Goal: Transaction & Acquisition: Book appointment/travel/reservation

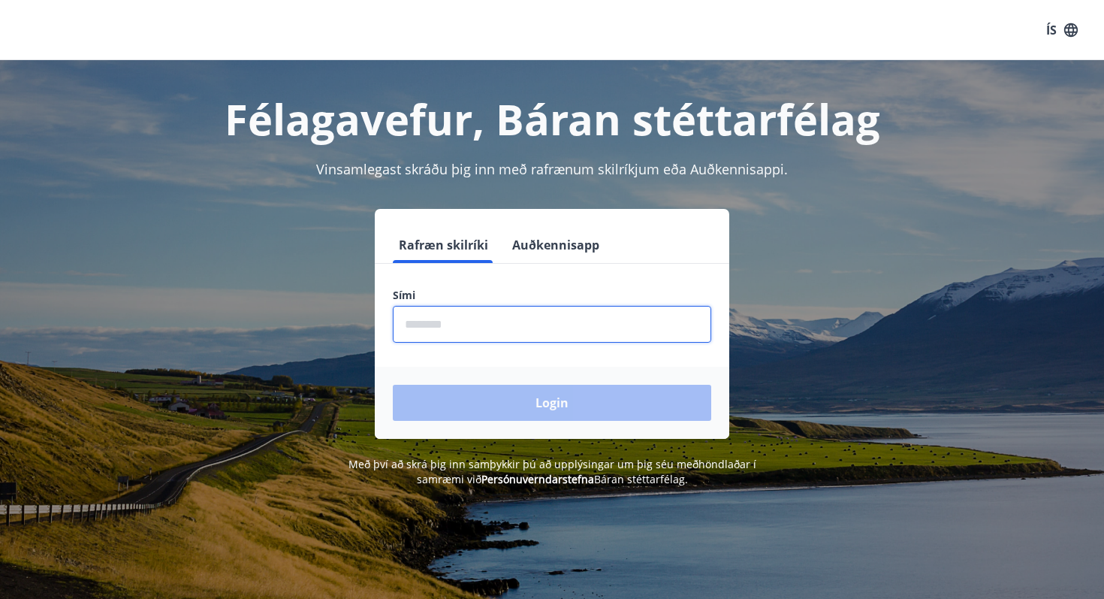
click at [470, 338] on input "phone" at bounding box center [552, 324] width 319 height 37
type input "********"
drag, startPoint x: 491, startPoint y: 322, endPoint x: 358, endPoint y: 317, distance: 133.1
click at [358, 317] on div "Rafræn skilríki Auðkennisapp Sími ​ Login" at bounding box center [552, 324] width 1046 height 230
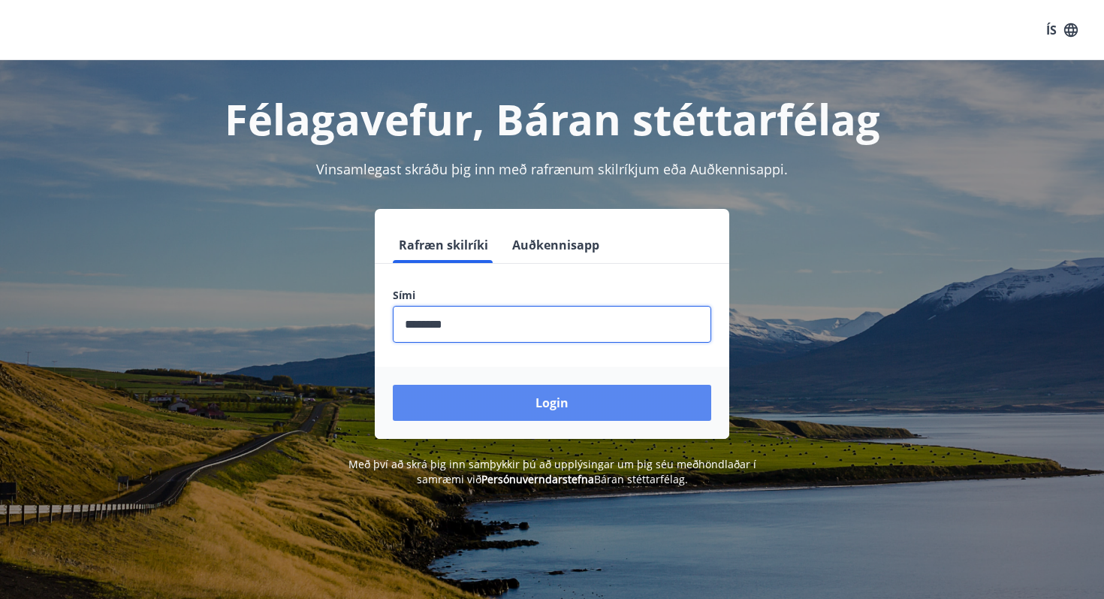
type input "********"
click at [500, 386] on button "Login" at bounding box center [552, 403] width 319 height 36
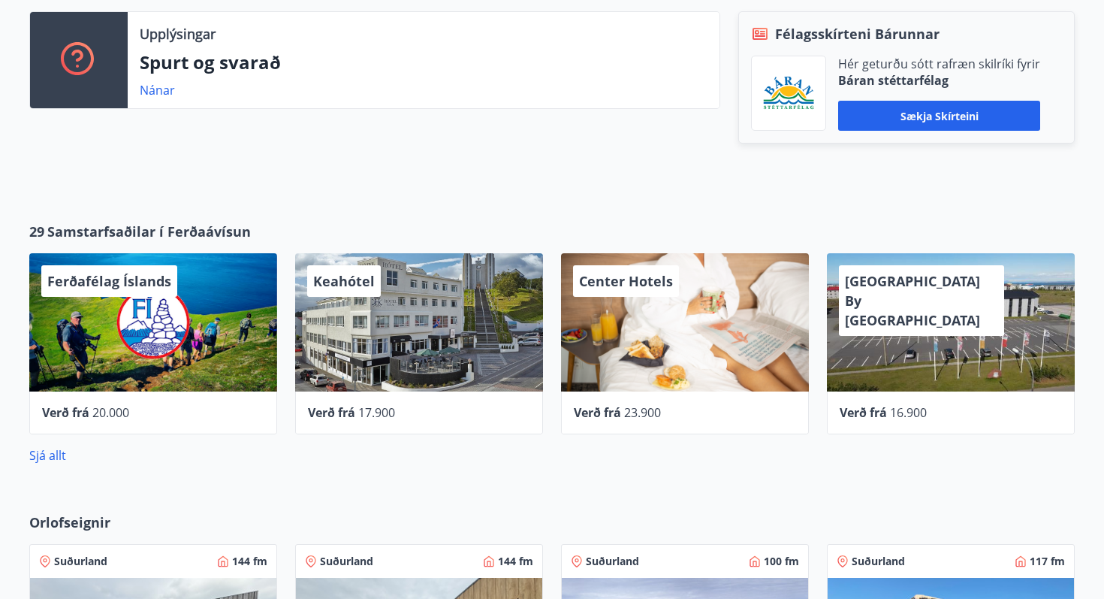
scroll to position [444, 0]
click at [50, 454] on link "Sjá allt" at bounding box center [47, 456] width 37 height 17
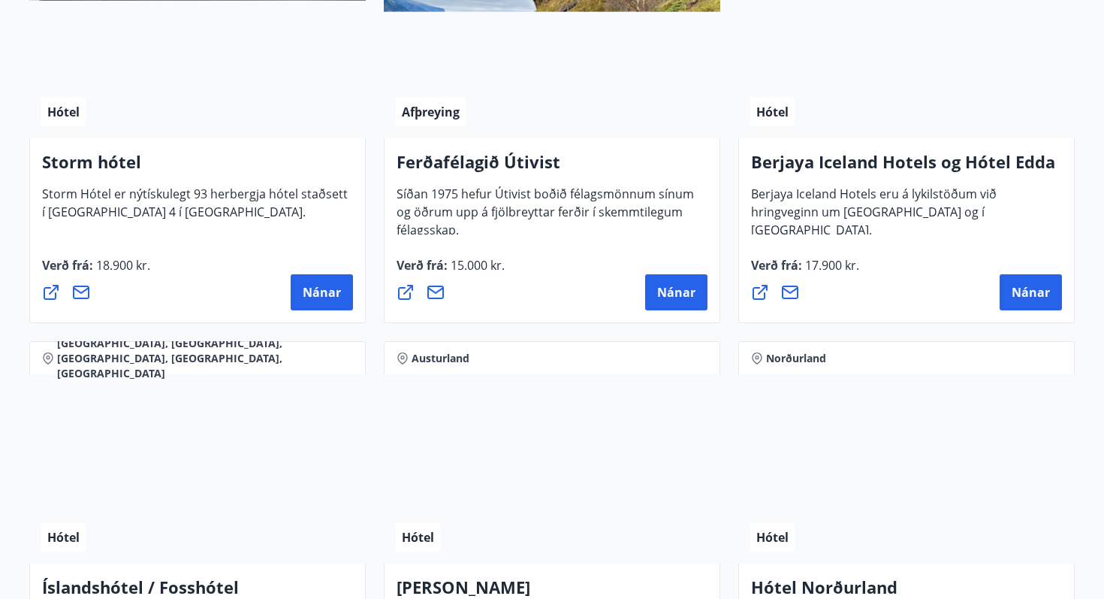
scroll to position [1743, 0]
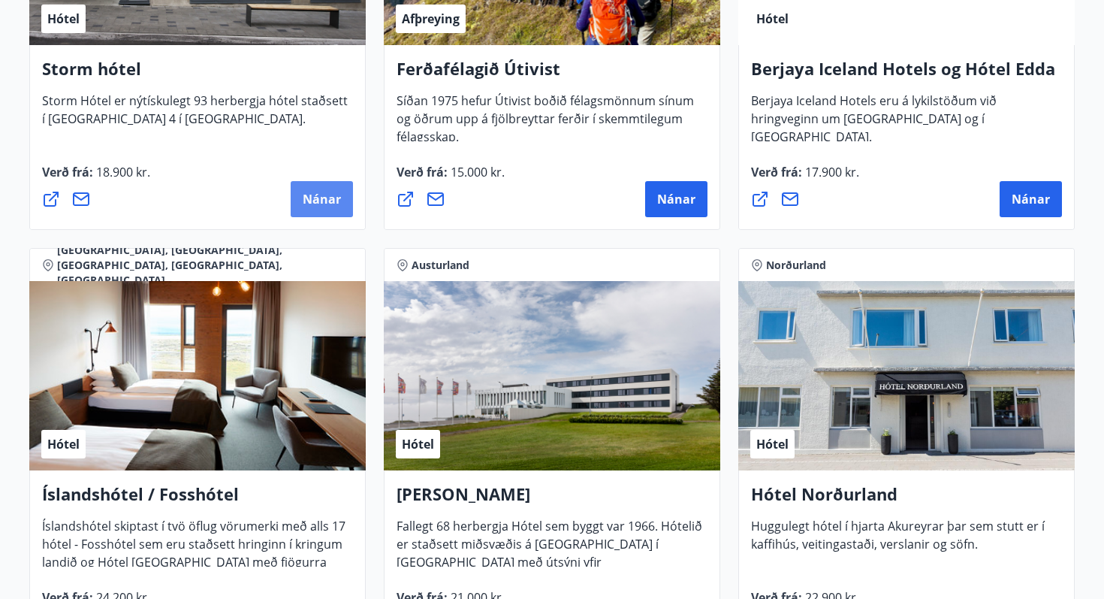
click at [318, 192] on span "Nánar" at bounding box center [322, 199] width 38 height 17
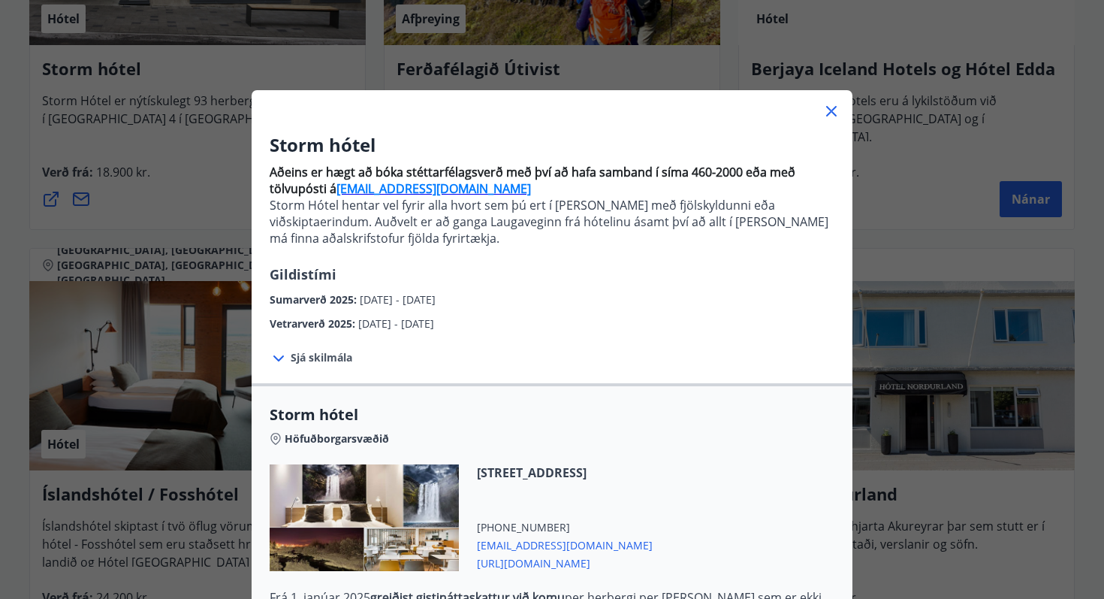
click at [328, 353] on span "Sjá skilmála" at bounding box center [322, 357] width 62 height 15
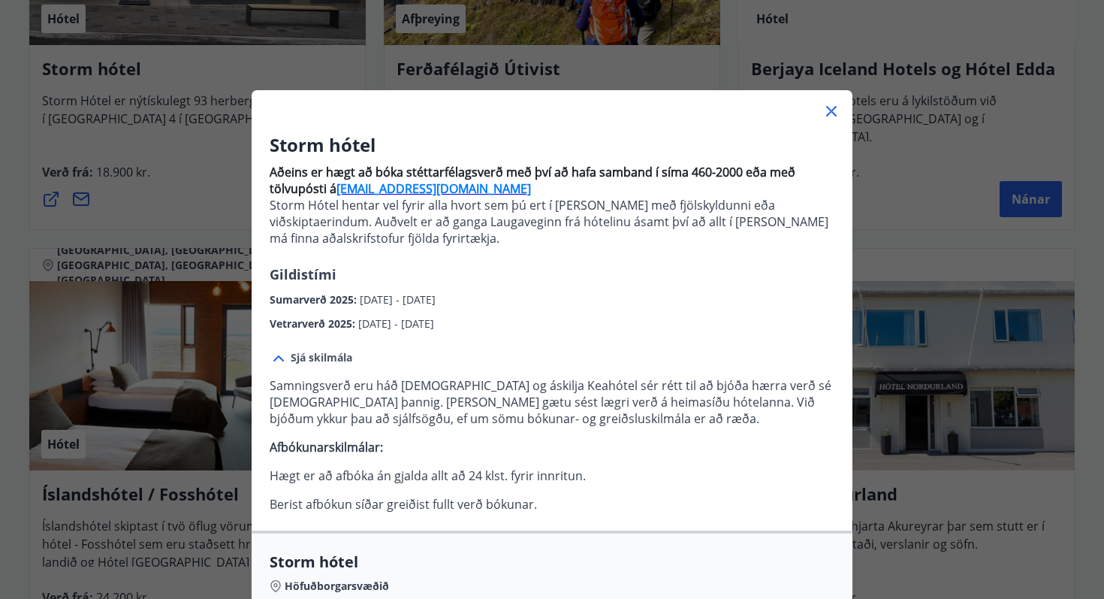
click at [317, 348] on div "Sjá skilmála Samningsverð eru háð [DEMOGRAPHIC_DATA] og áskilja [PERSON_NAME] s…" at bounding box center [552, 431] width 601 height 198
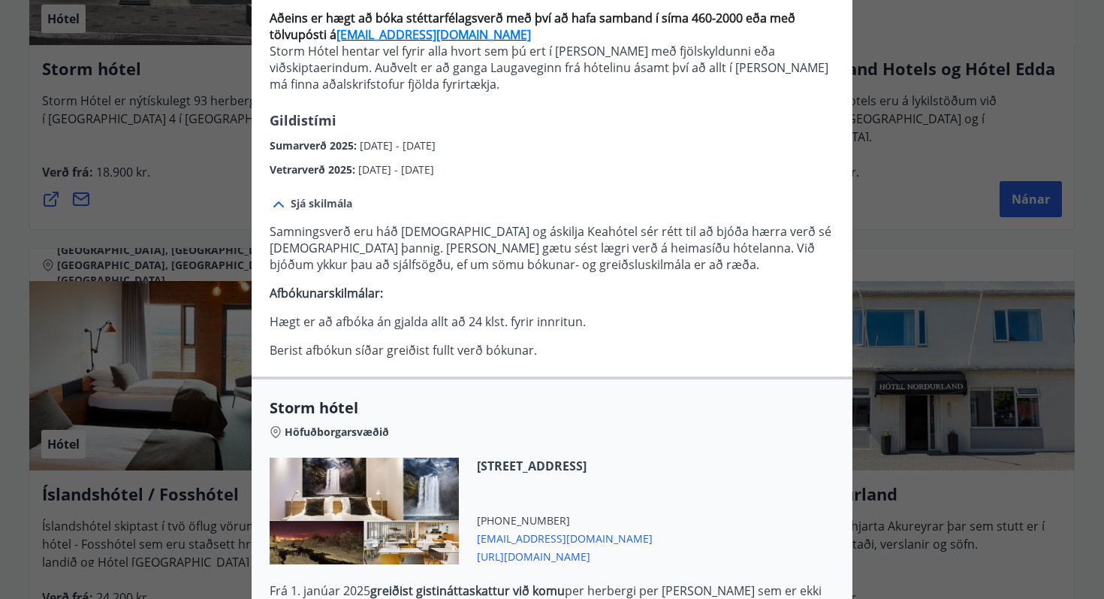
scroll to position [377, 0]
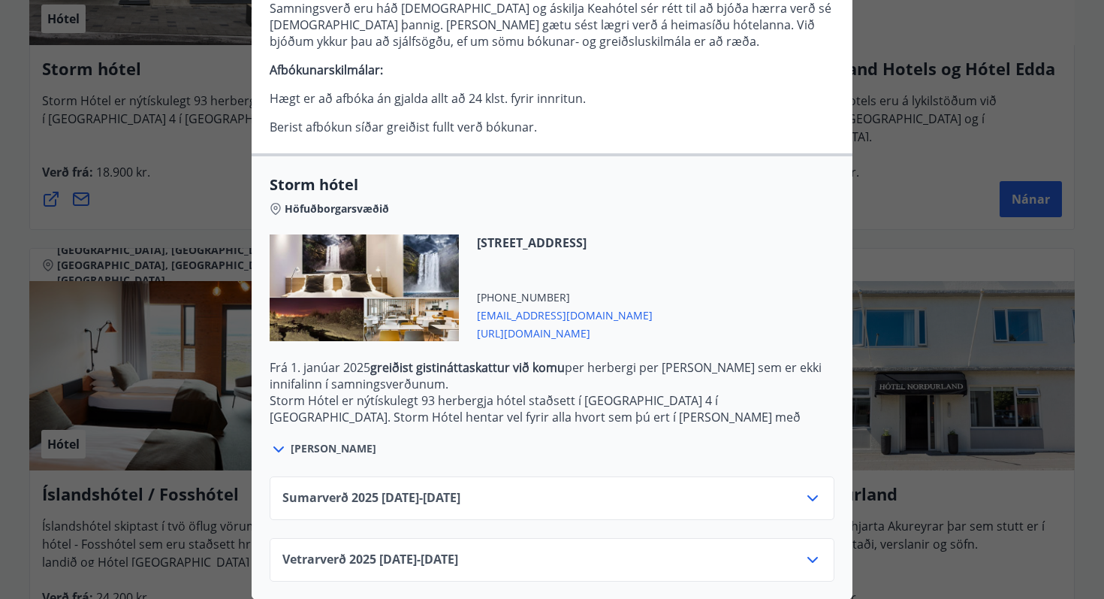
click at [383, 521] on div "Sumarverð [PHONE_NUMBER][DATE] - [DATE] Vetrarverð [PHONE_NUMBER][DATE] - [DATE]" at bounding box center [552, 519] width 601 height 123
click at [393, 508] on div "Sumarverð [PHONE_NUMBER][DATE] - [DATE]" at bounding box center [551, 504] width 539 height 30
click at [402, 493] on span "Sumarverð [PHONE_NUMBER][DATE] - [DATE]" at bounding box center [371, 498] width 178 height 18
click at [595, 511] on div "Sumarverð [PHONE_NUMBER][DATE] - [DATE]" at bounding box center [551, 504] width 539 height 30
click at [610, 501] on div "Sumarverð [PHONE_NUMBER][DATE] - [DATE]" at bounding box center [551, 504] width 539 height 30
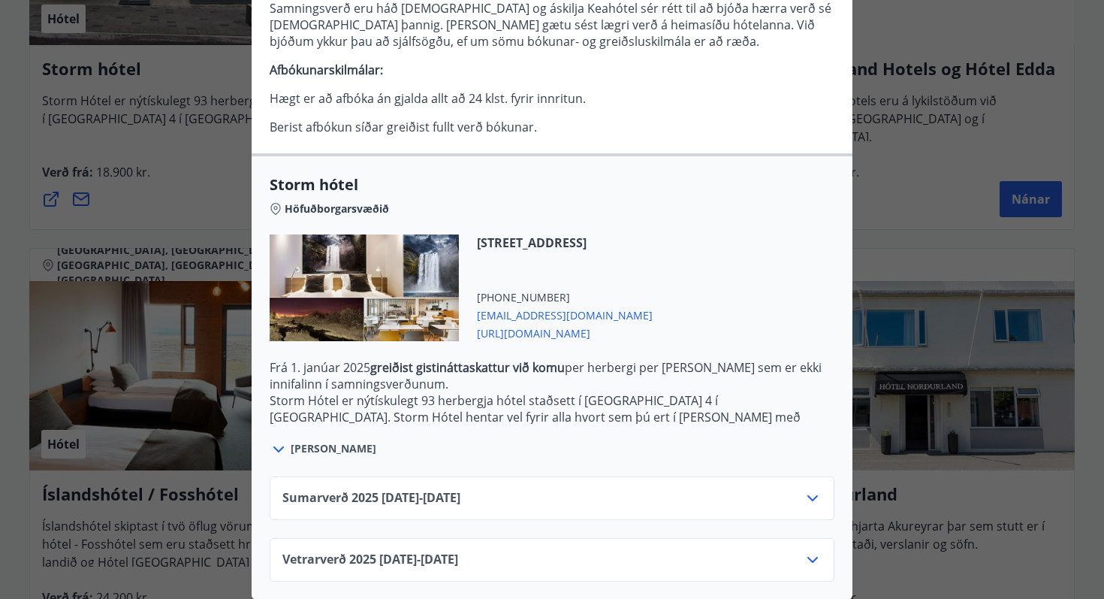
click at [792, 492] on div "Sumarverð [PHONE_NUMBER][DATE] - [DATE]" at bounding box center [551, 504] width 539 height 30
click at [817, 494] on icon at bounding box center [813, 498] width 18 height 18
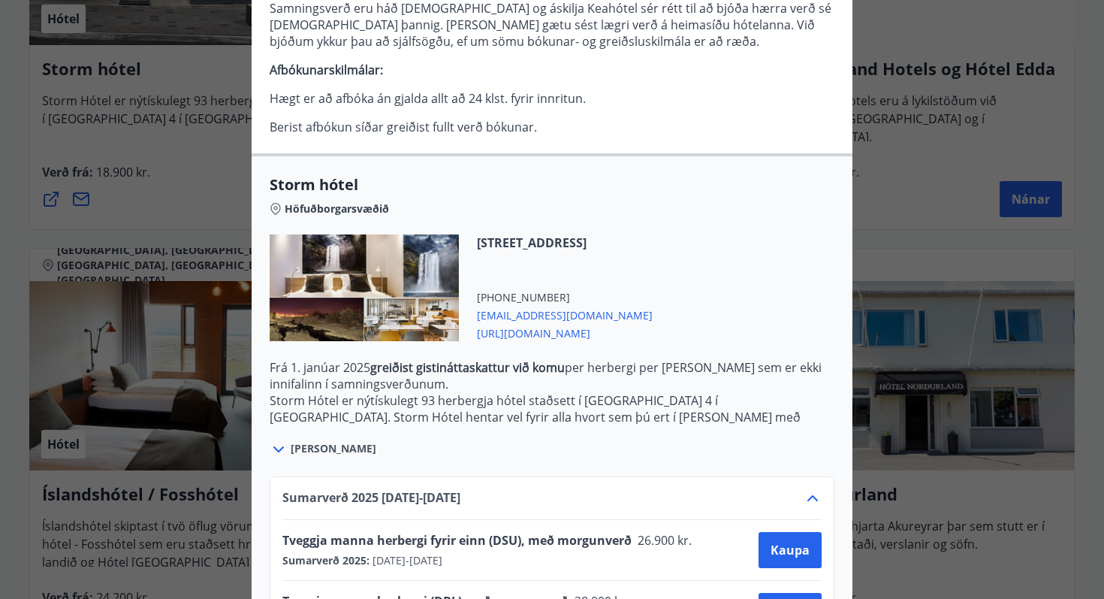
scroll to position [499, 0]
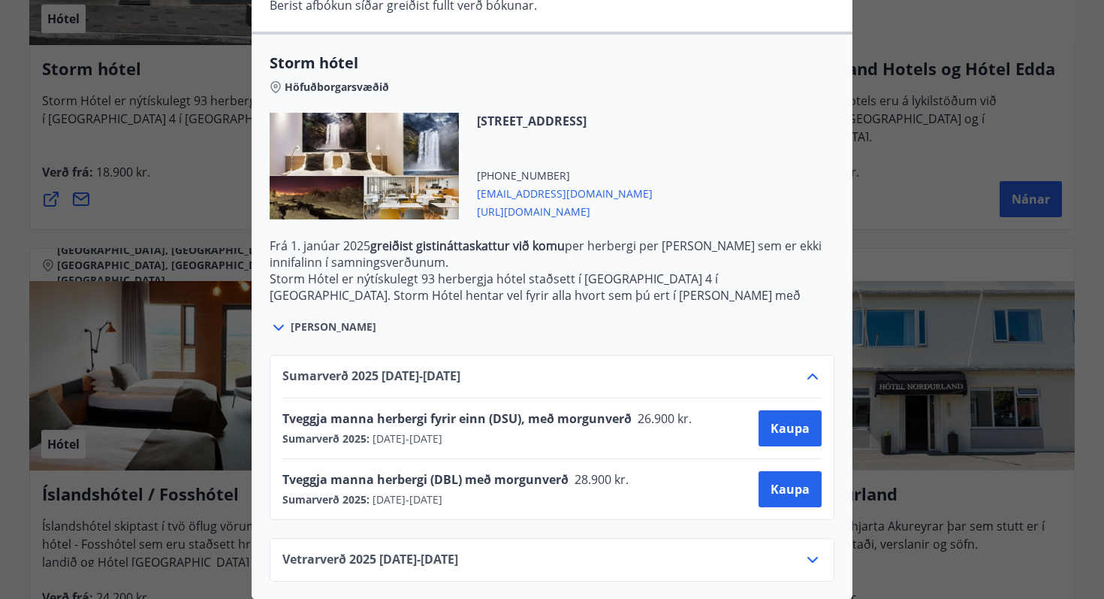
click at [829, 563] on div "Vetrarverð [PHONE_NUMBER][DATE] - [DATE]" at bounding box center [552, 560] width 565 height 44
click at [826, 555] on div "Vetrarverð [PHONE_NUMBER][DATE] - [DATE]" at bounding box center [552, 560] width 565 height 44
click at [817, 548] on div "Vetrarverð [PHONE_NUMBER][DATE] - [DATE]" at bounding box center [552, 560] width 565 height 44
click at [816, 557] on icon at bounding box center [813, 560] width 18 height 18
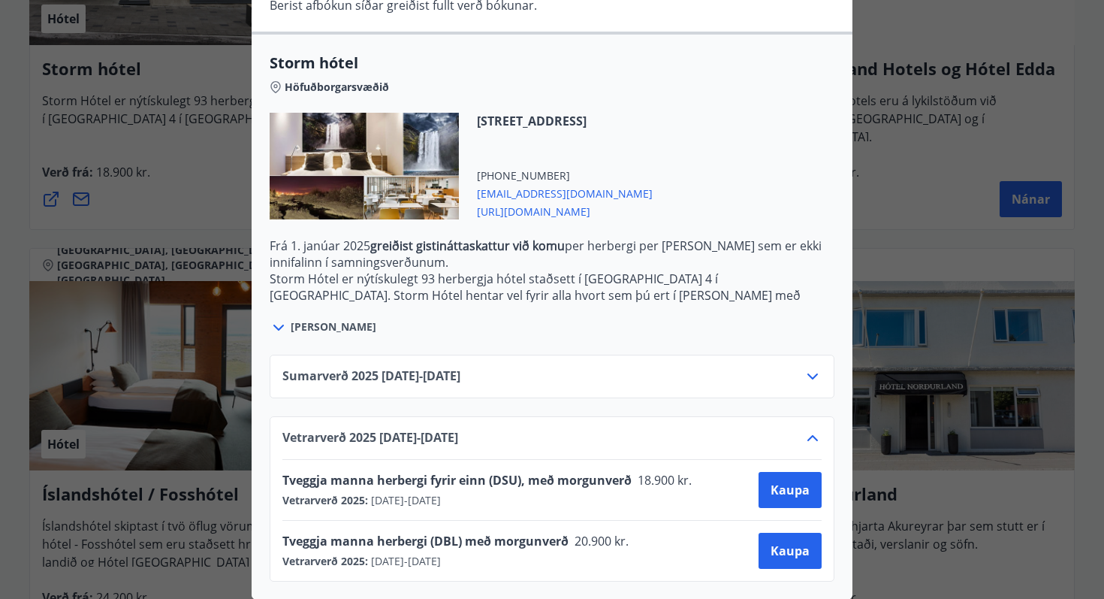
click at [802, 386] on div "Sumarverð [PHONE_NUMBER][DATE] - [DATE]" at bounding box center [551, 382] width 539 height 30
click at [828, 364] on div "Sumarverð [PHONE_NUMBER][DATE] - [DATE]" at bounding box center [552, 377] width 565 height 44
click at [814, 372] on icon at bounding box center [813, 376] width 18 height 18
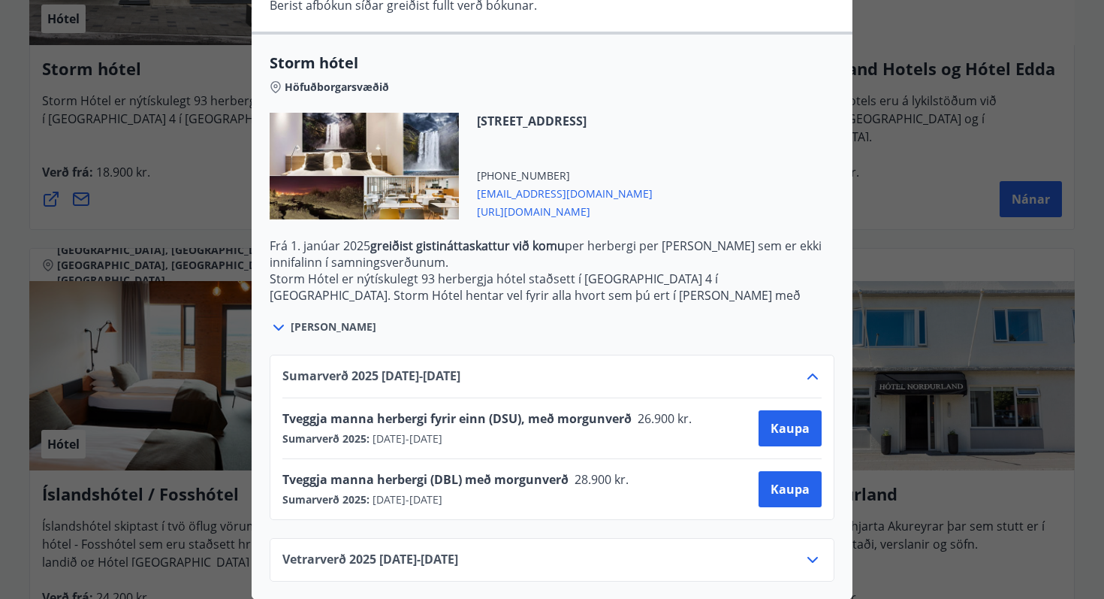
click at [814, 372] on icon at bounding box center [813, 376] width 18 height 18
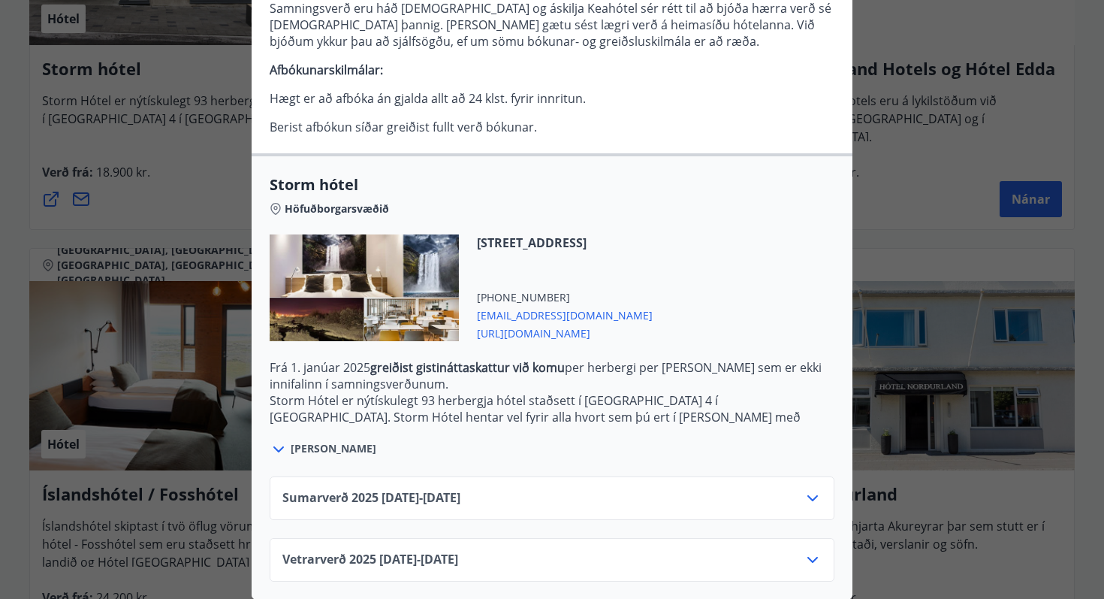
click at [126, 232] on div "Storm hótel Aðeins er hægt að bóka stéttarfélagsverð með því að hafa samband í …" at bounding box center [552, 299] width 1104 height 599
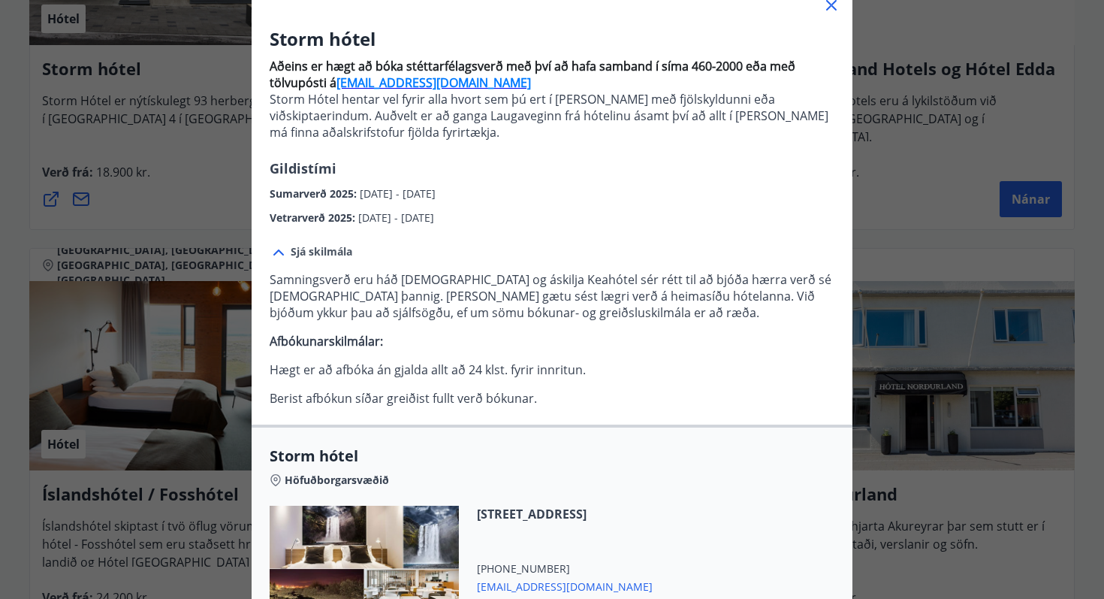
scroll to position [0, 0]
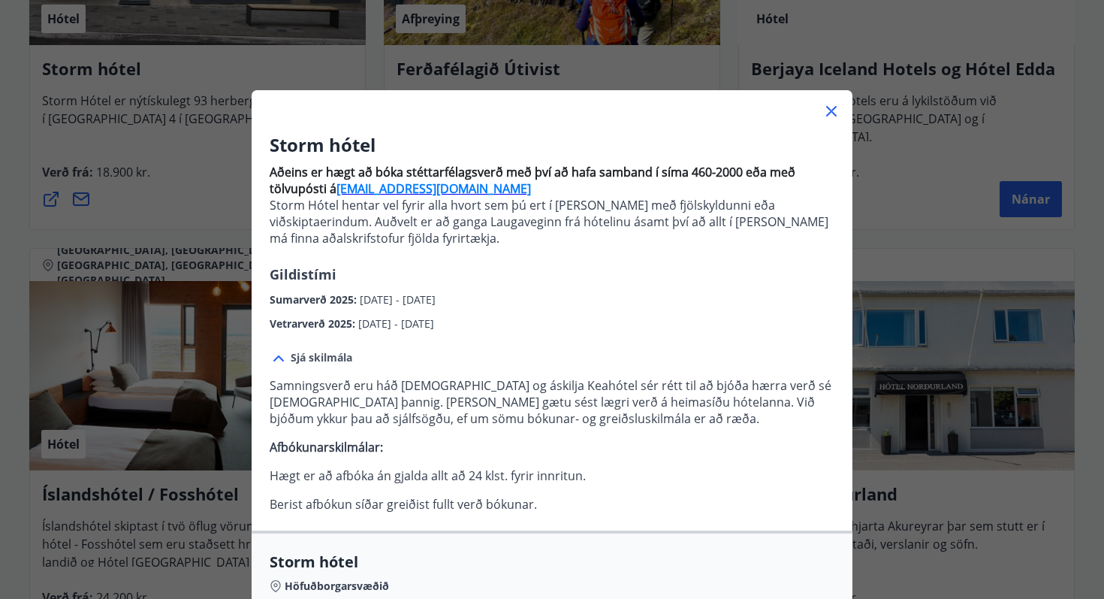
click at [832, 106] on icon at bounding box center [832, 111] width 18 height 18
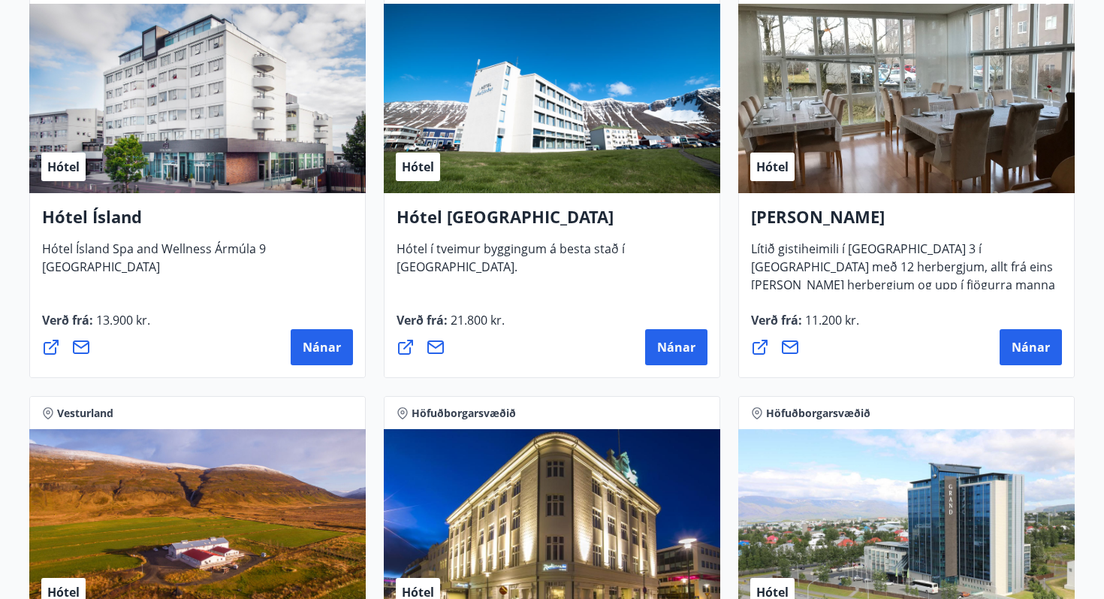
scroll to position [2751, 0]
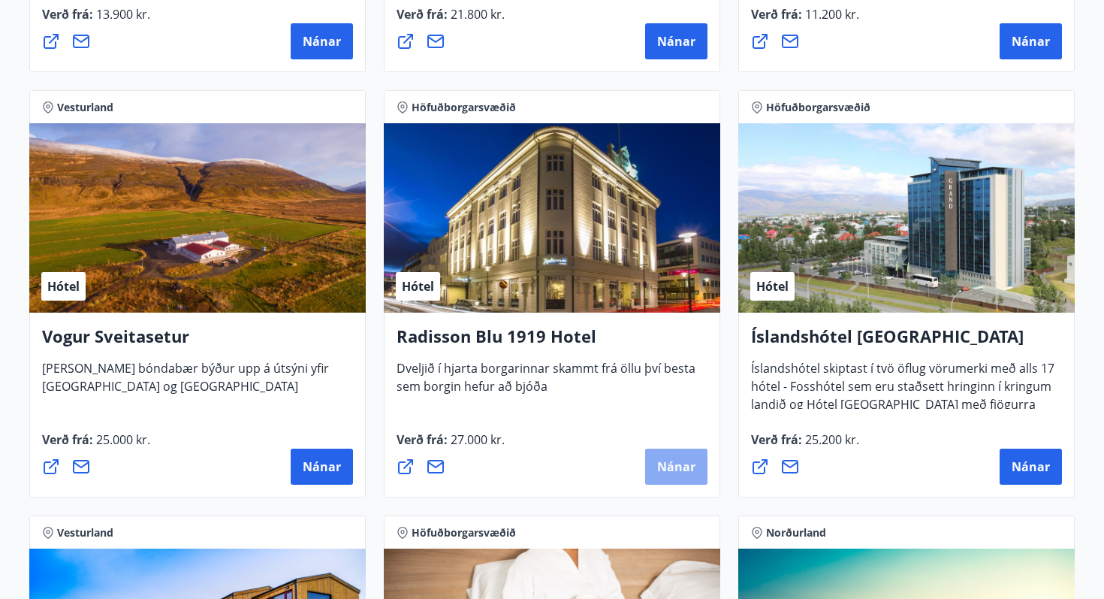
click at [660, 468] on span "Nánar" at bounding box center [676, 466] width 38 height 17
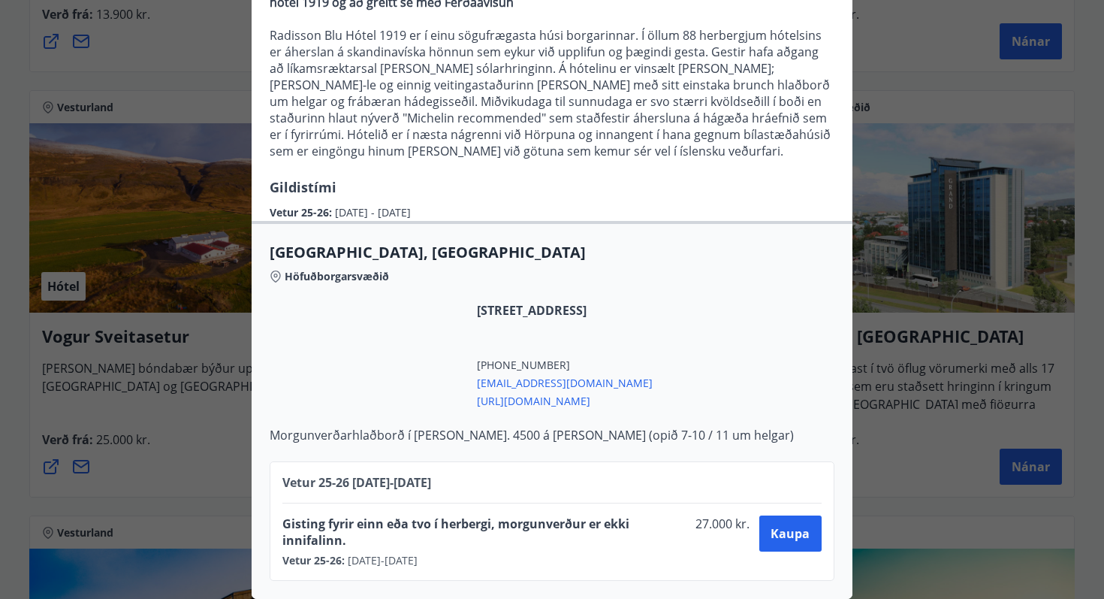
scroll to position [0, 0]
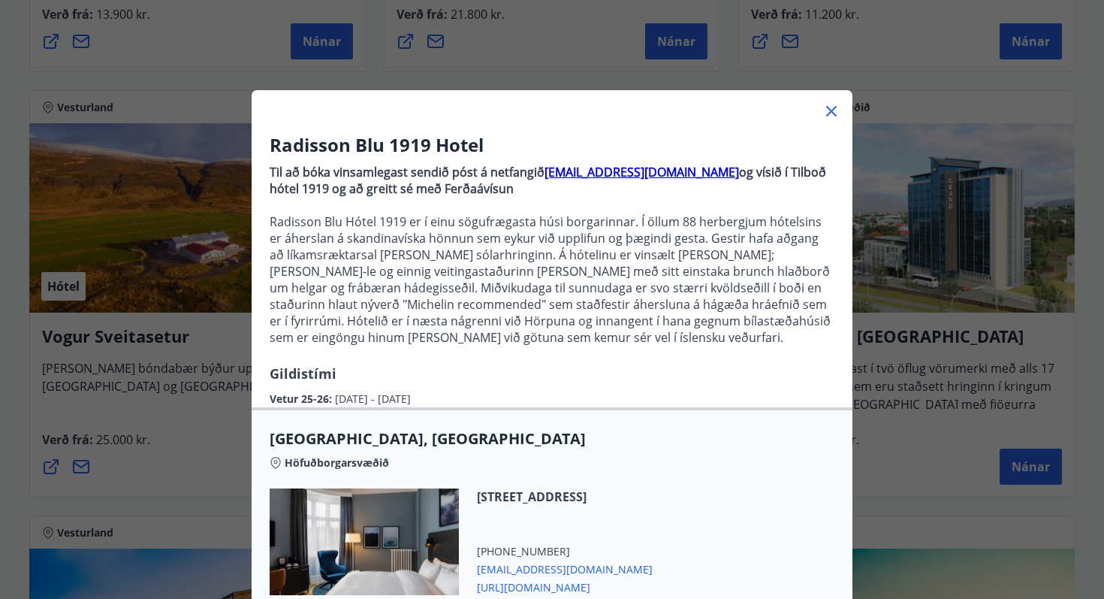
click at [840, 109] on icon at bounding box center [832, 111] width 18 height 18
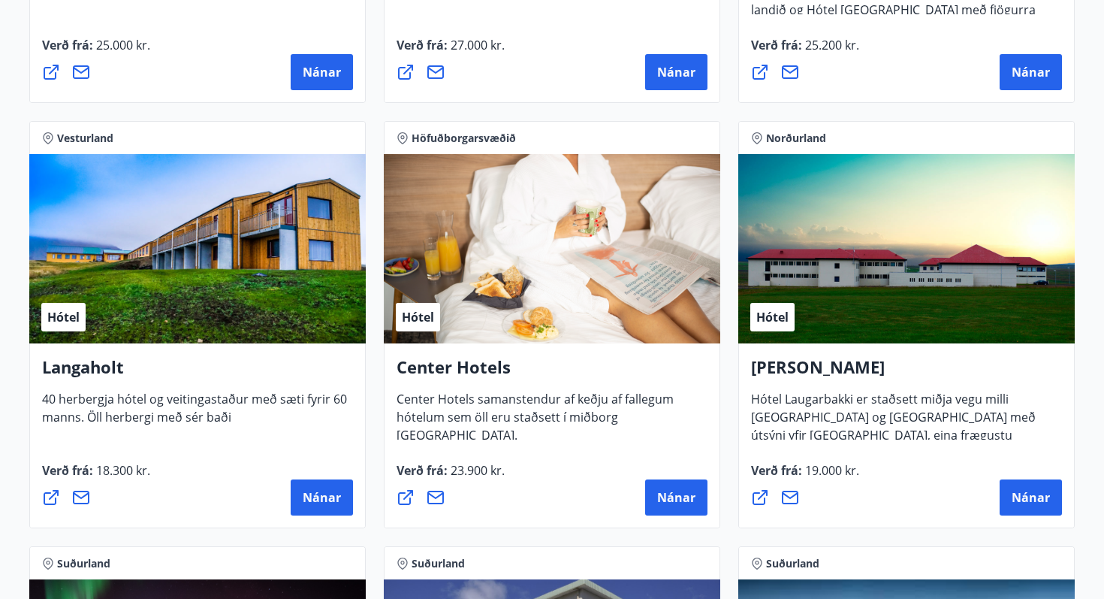
scroll to position [3196, 0]
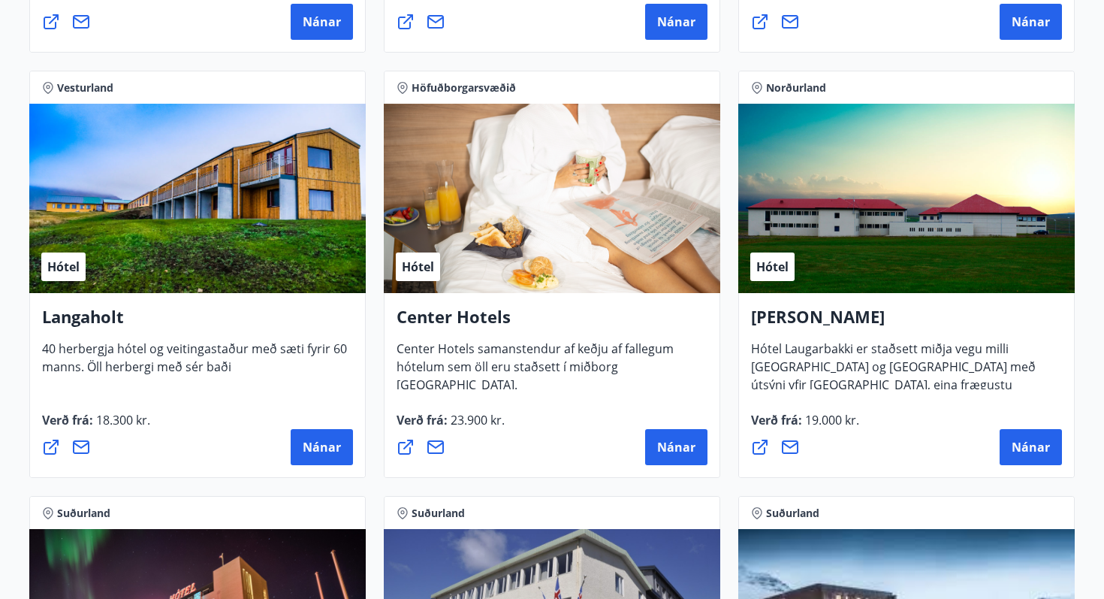
click at [569, 274] on div "Hótel" at bounding box center [552, 198] width 337 height 189
click at [697, 448] on button "Nánar" at bounding box center [676, 447] width 62 height 36
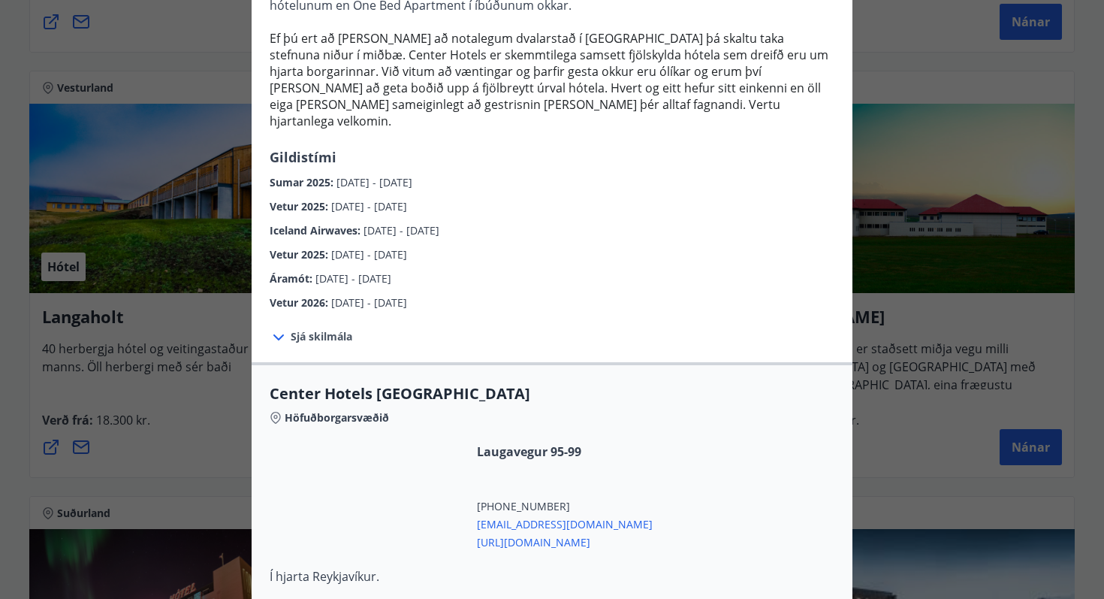
scroll to position [593, 0]
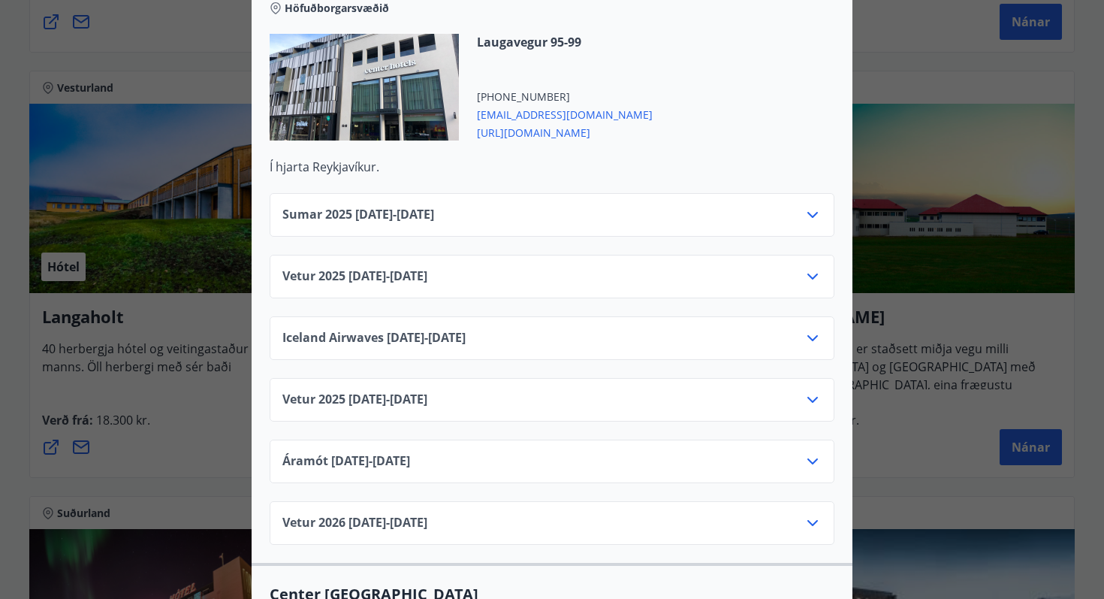
click at [361, 206] on span "Sumar [PHONE_NUMBER][DATE] - [DATE]" at bounding box center [358, 215] width 152 height 18
click at [494, 206] on div "Sumar [PHONE_NUMBER][DATE] - [DATE]" at bounding box center [551, 221] width 539 height 30
click at [621, 207] on div "Sumar [PHONE_NUMBER][DATE] - [DATE]" at bounding box center [551, 221] width 539 height 30
click at [812, 206] on icon at bounding box center [813, 215] width 18 height 18
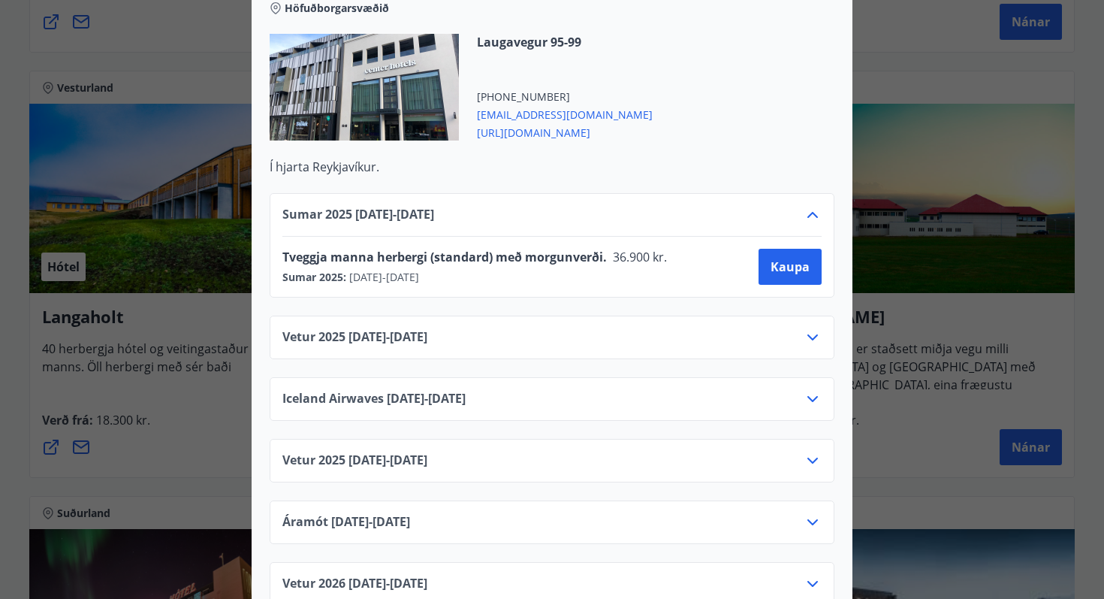
click at [812, 206] on icon at bounding box center [813, 215] width 18 height 18
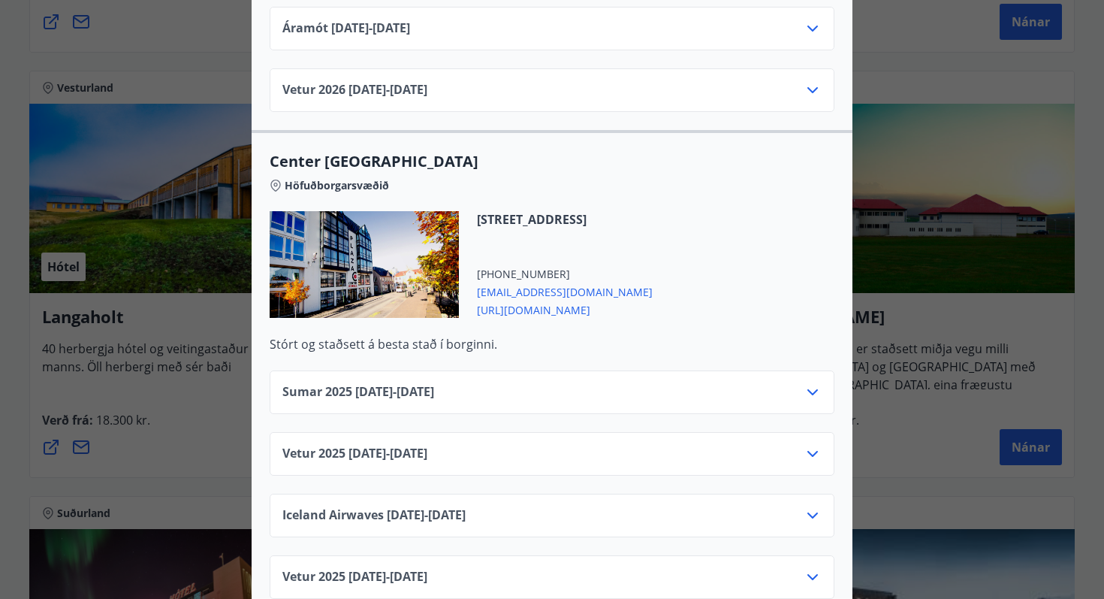
scroll to position [1132, 0]
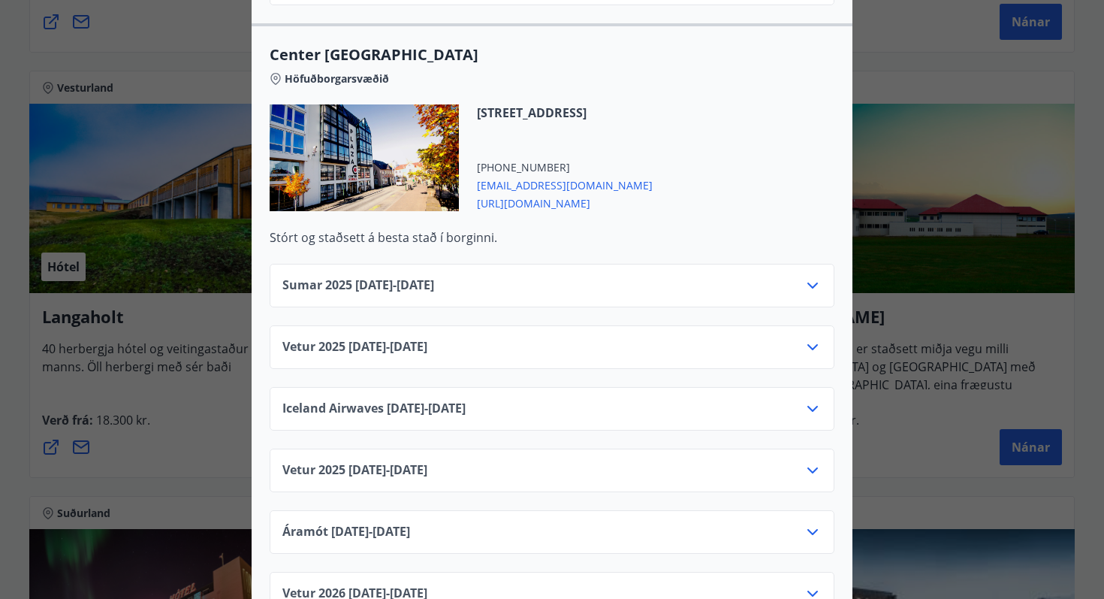
click at [807, 276] on icon at bounding box center [813, 285] width 18 height 18
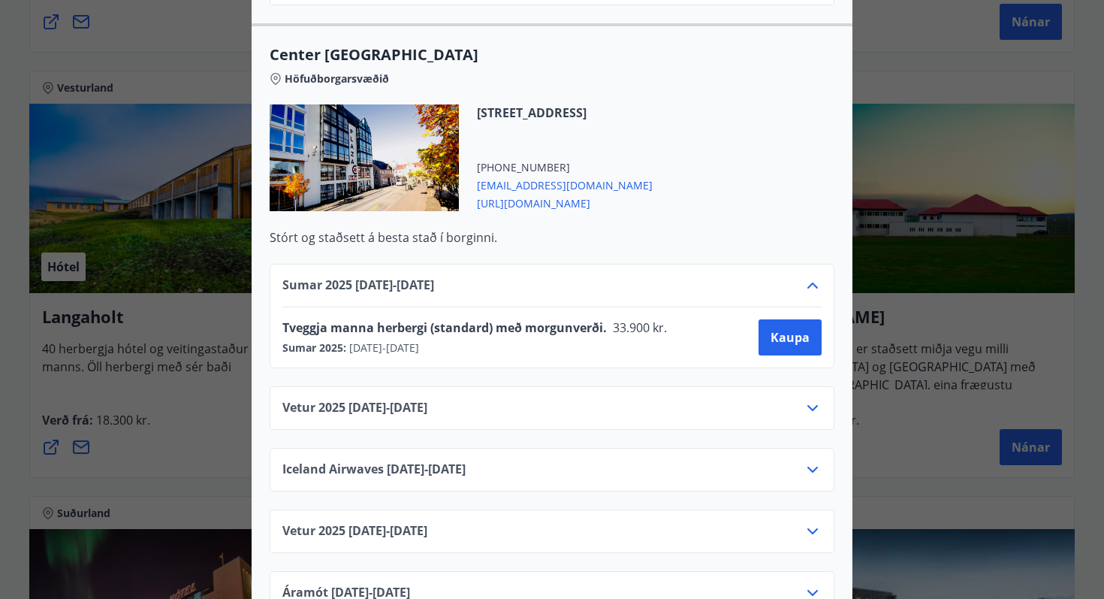
click at [807, 276] on icon at bounding box center [813, 285] width 18 height 18
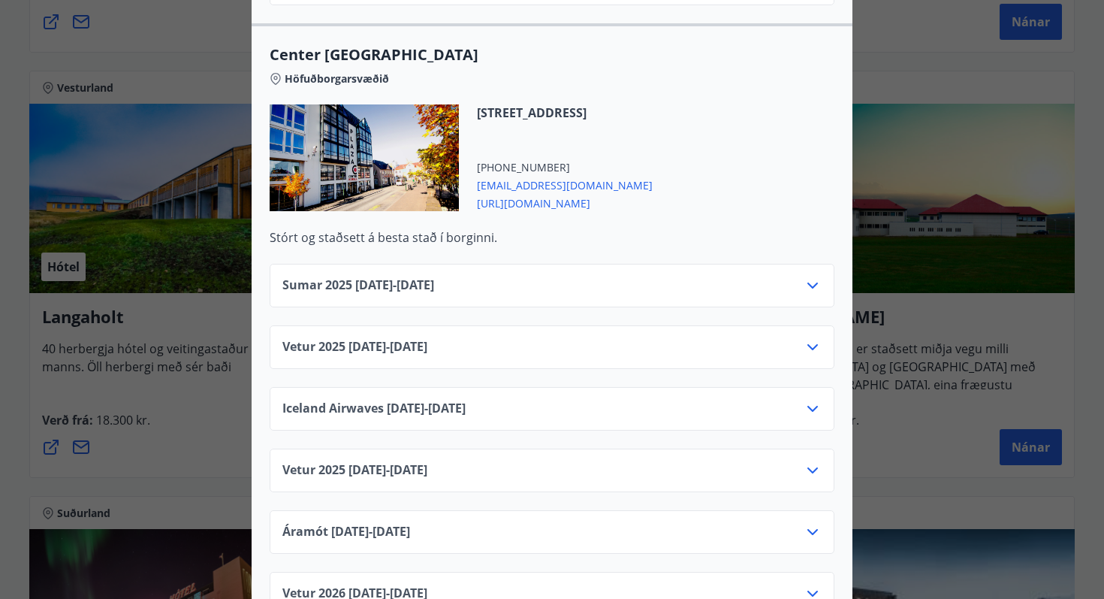
scroll to position [1806, 0]
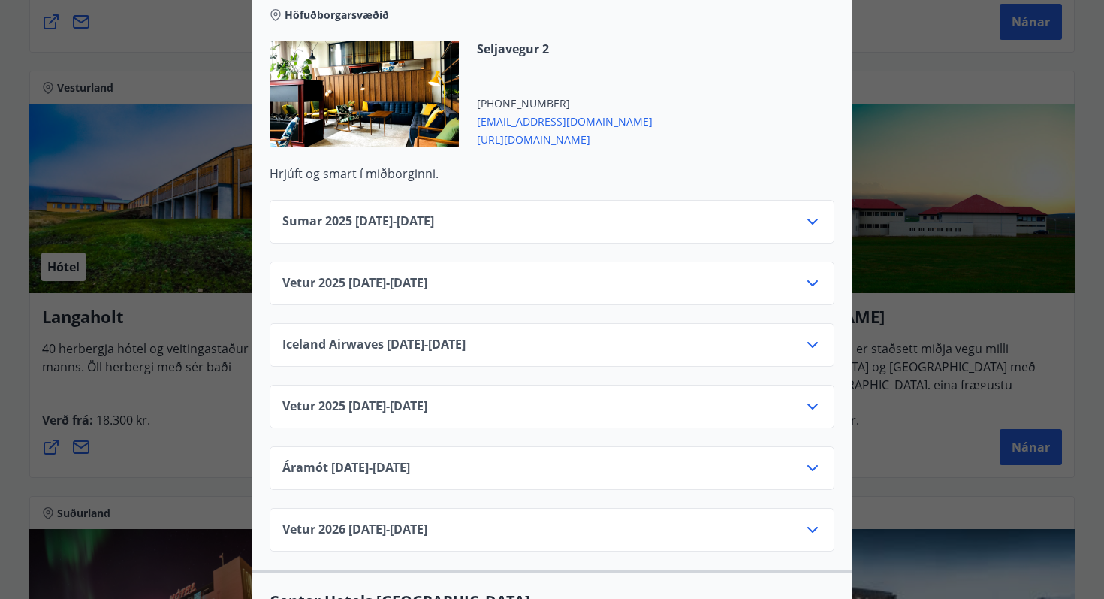
click at [816, 213] on icon at bounding box center [813, 222] width 18 height 18
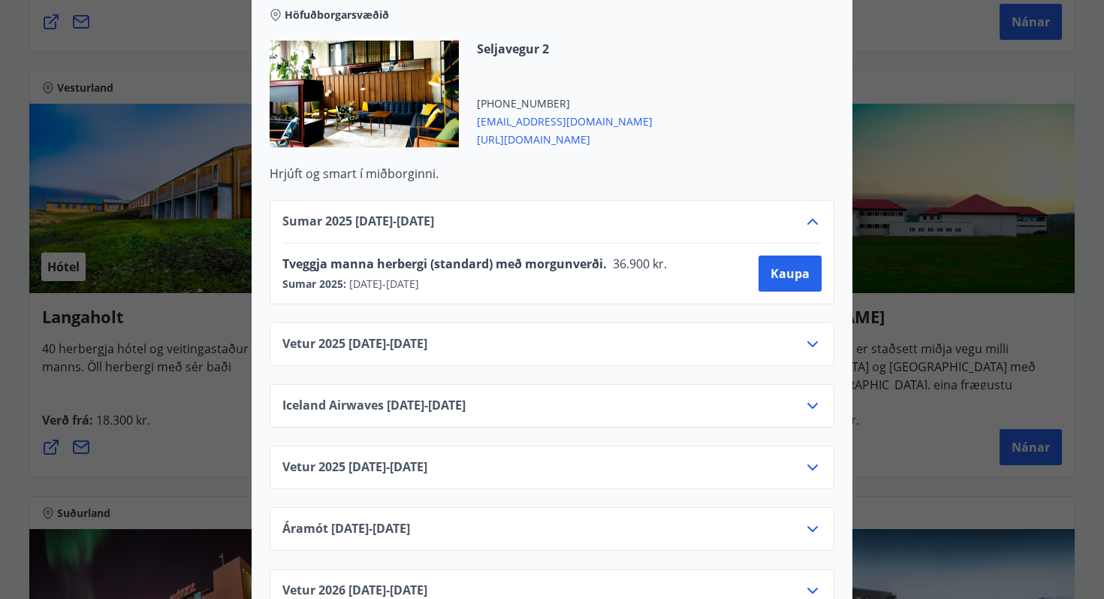
click at [816, 213] on icon at bounding box center [813, 222] width 18 height 18
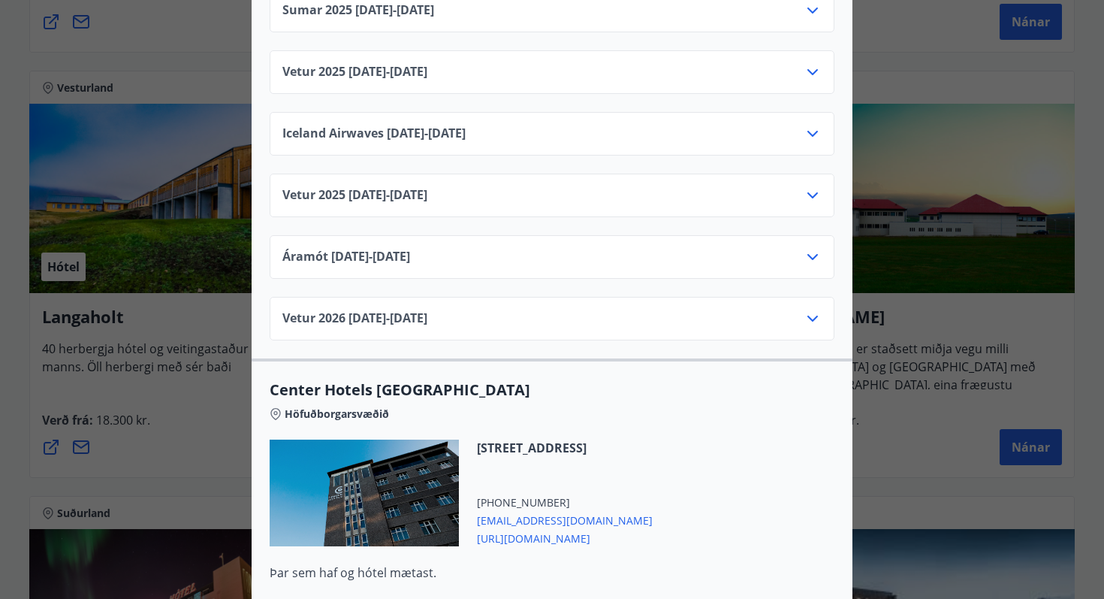
scroll to position [2279, 0]
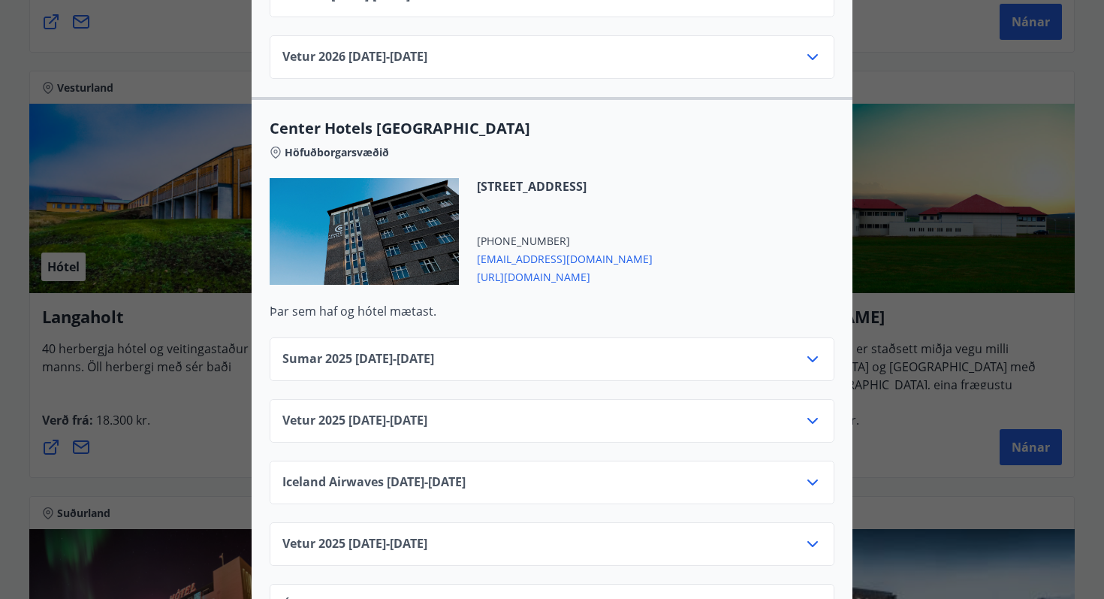
click at [932, 222] on div "Center Hotels Verð er með morgunverði inniföldum og miðast við Standard Double/…" at bounding box center [552, 299] width 1104 height 599
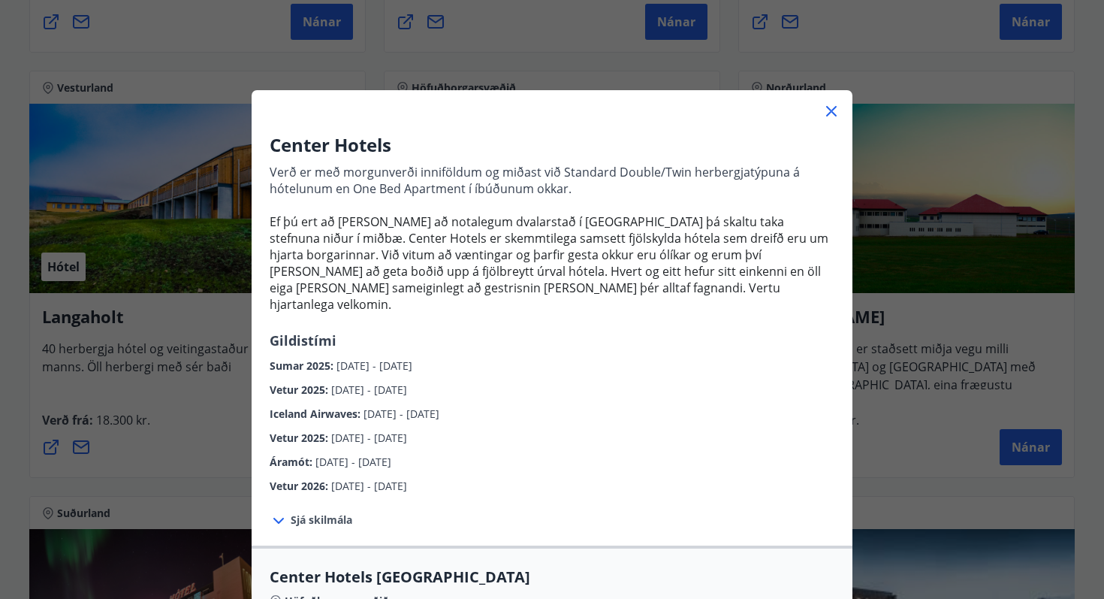
click at [834, 105] on icon at bounding box center [832, 111] width 18 height 18
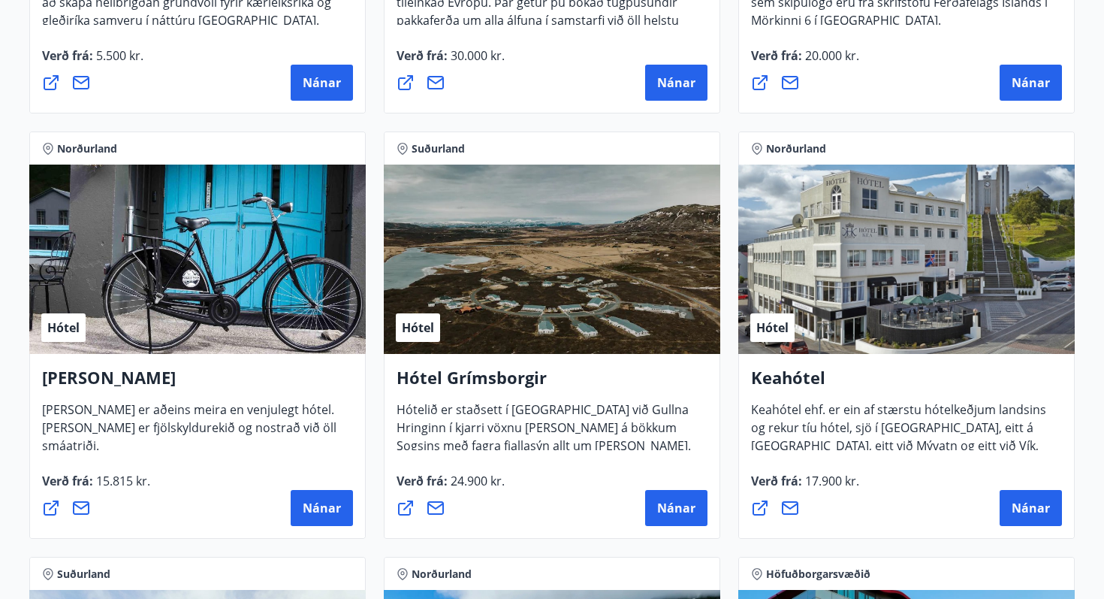
scroll to position [585, 0]
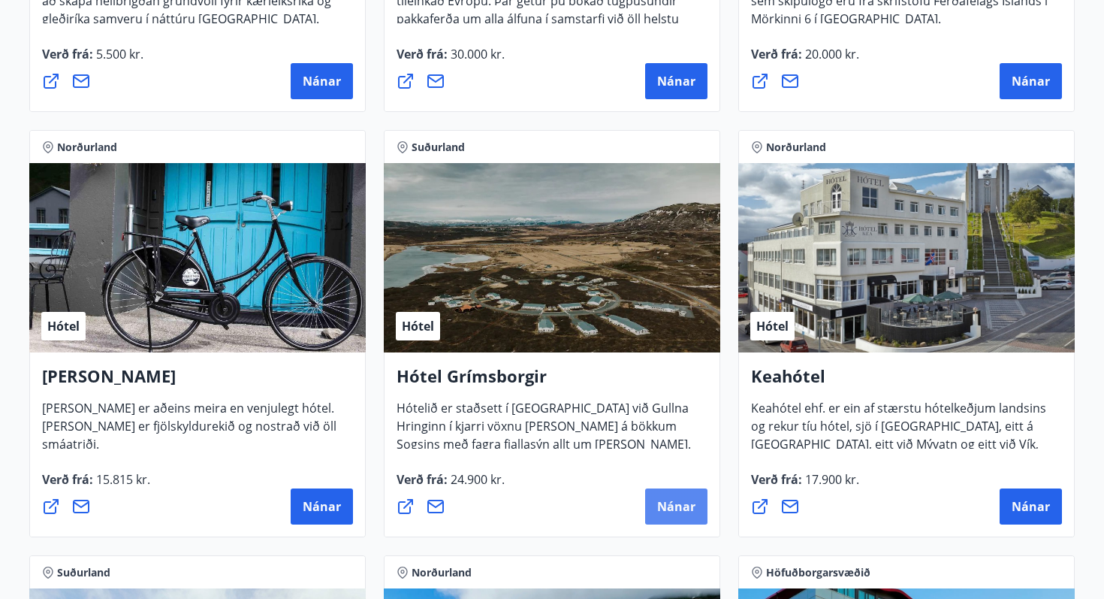
click at [661, 506] on span "Nánar" at bounding box center [676, 506] width 38 height 17
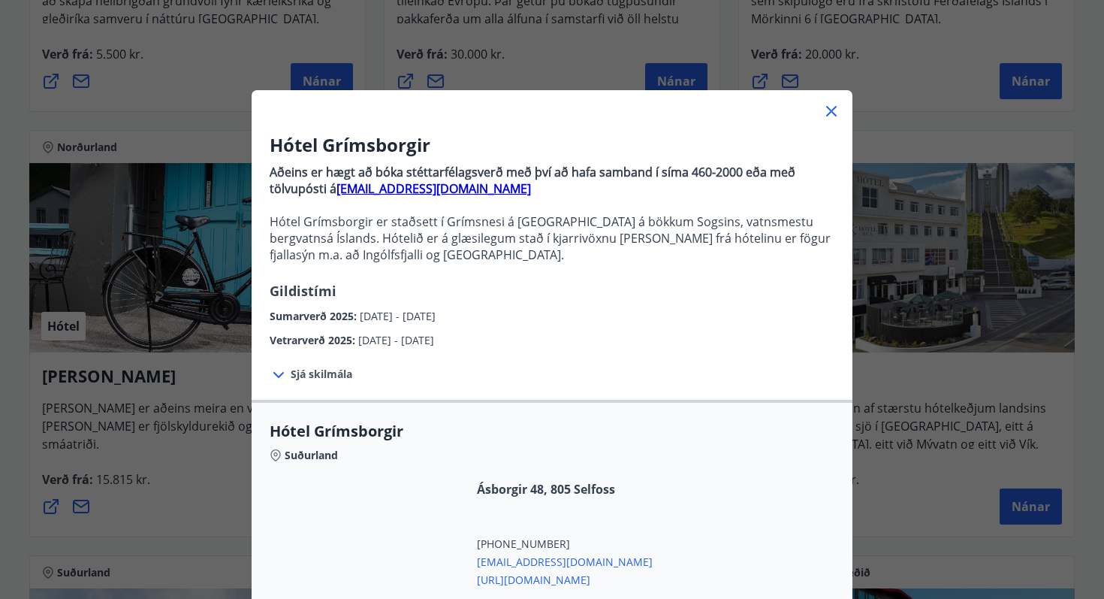
scroll to position [246, 0]
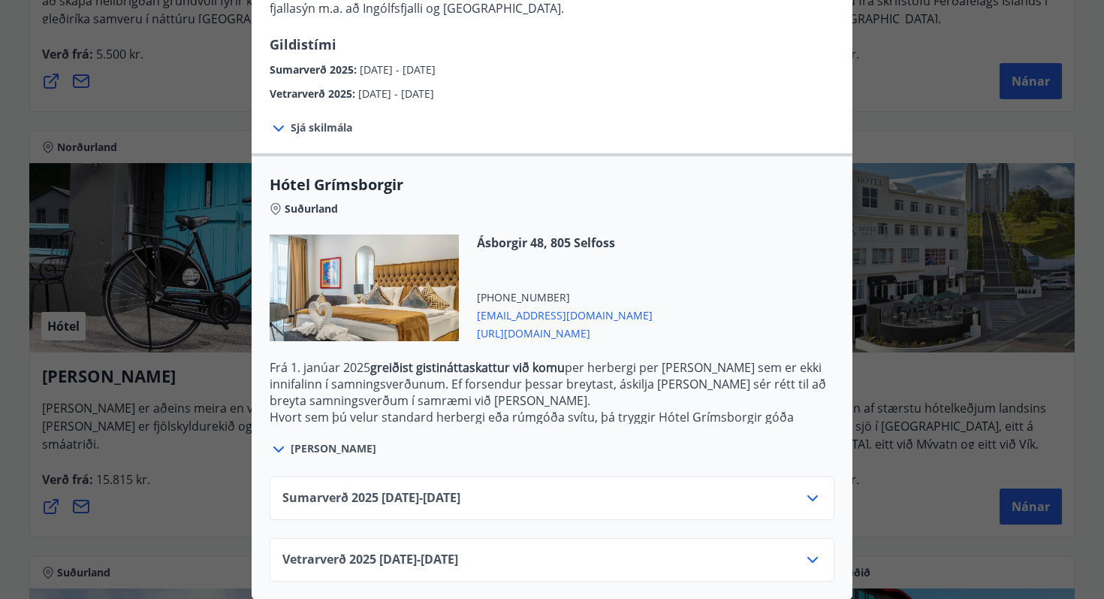
click at [661, 507] on div "Sumarverð [PHONE_NUMBER][DATE] - [DATE]" at bounding box center [551, 504] width 539 height 30
click at [766, 489] on div "Sumarverð [PHONE_NUMBER][DATE] - [DATE]" at bounding box center [551, 504] width 539 height 30
click at [814, 494] on icon at bounding box center [813, 498] width 18 height 18
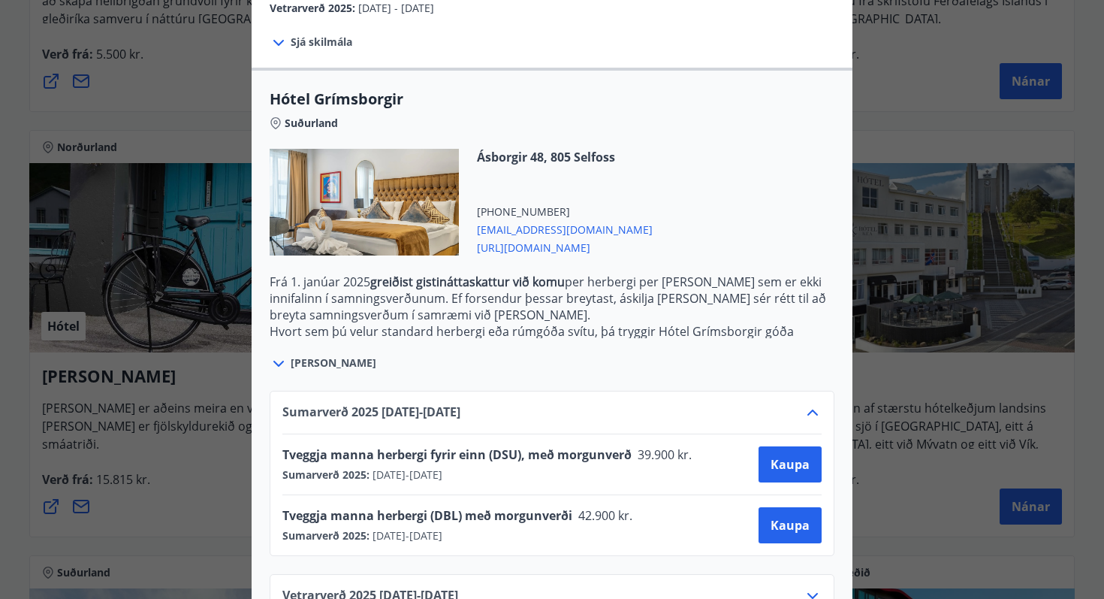
scroll to position [368, 0]
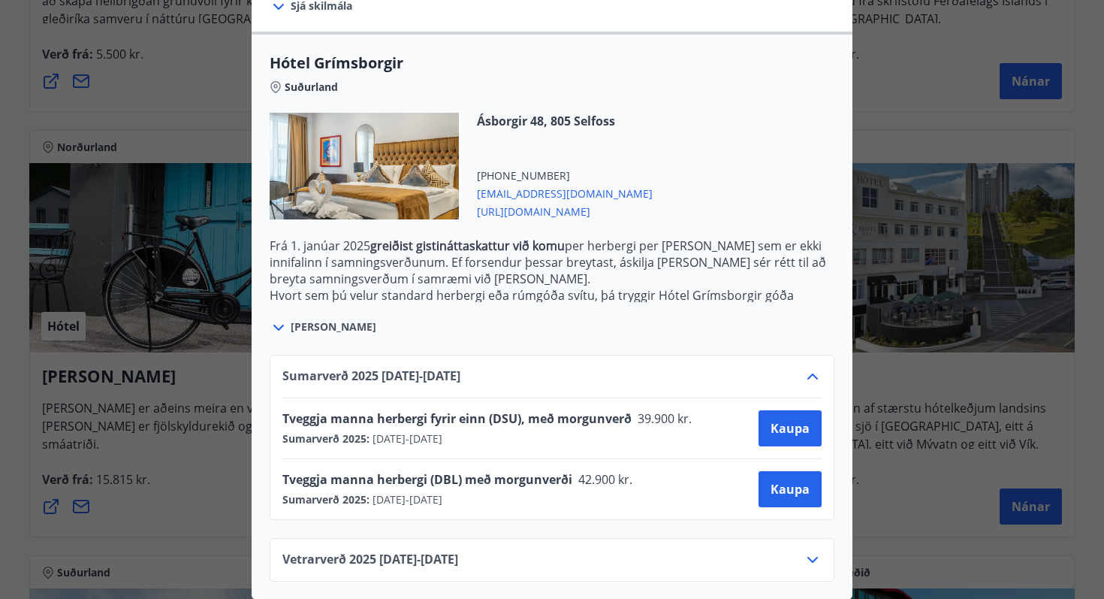
click at [819, 560] on icon at bounding box center [813, 560] width 18 height 18
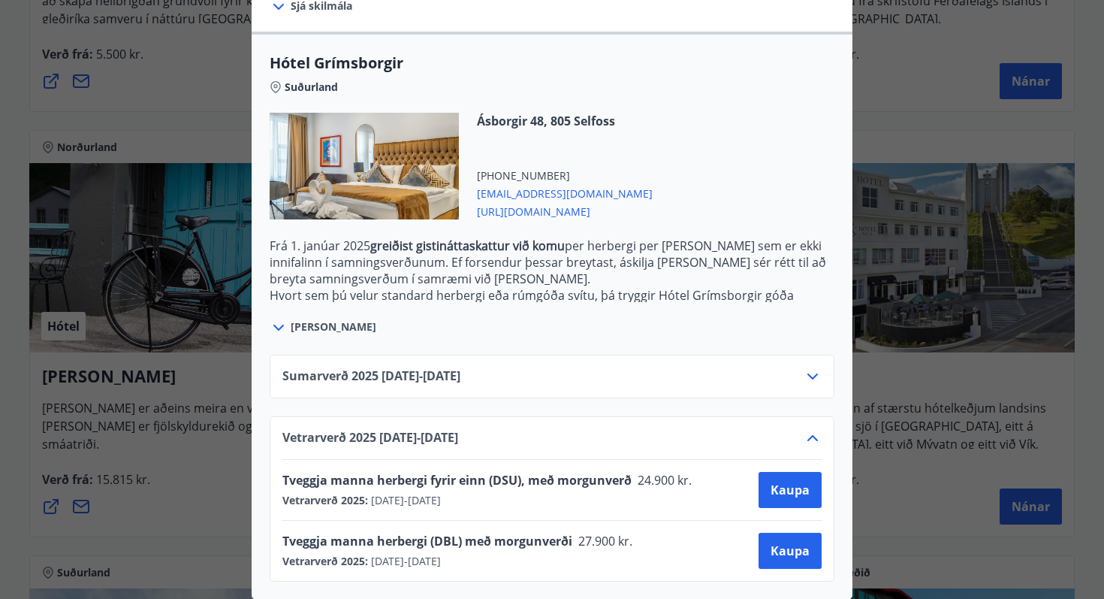
click at [930, 503] on div "Hótel Grímsborgir Aðeins er hægt að bóka stéttarfélagsverð með því að hafa samb…" at bounding box center [552, 299] width 1104 height 599
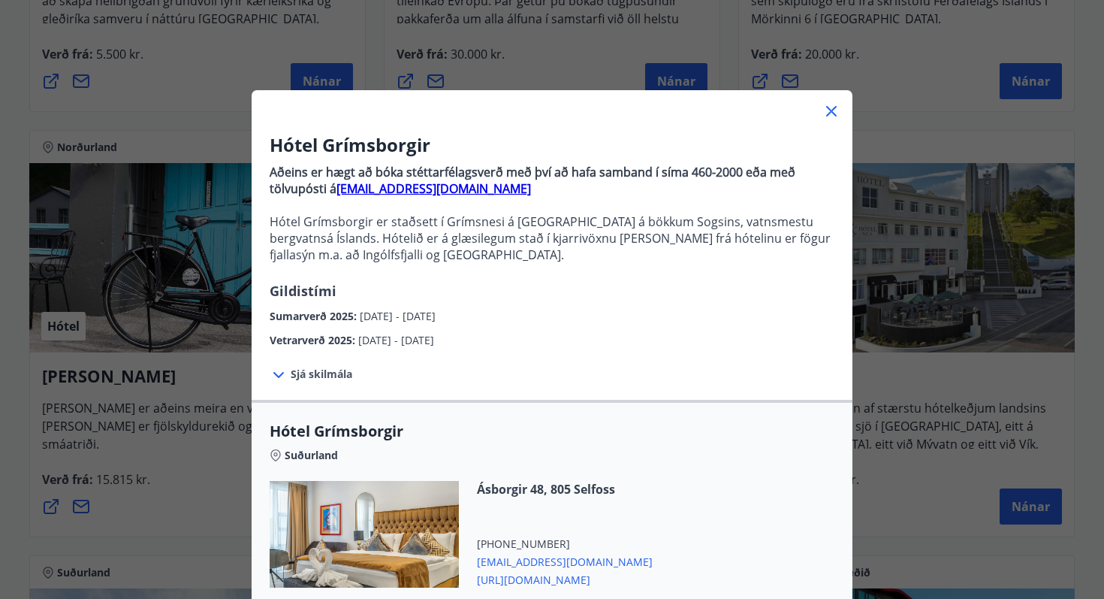
click at [929, 445] on div "Hótel Grímsborgir Aðeins er hægt að bóka stéttarfélagsverð með því að hafa samb…" at bounding box center [552, 299] width 1104 height 599
